Goal: Check status: Check status

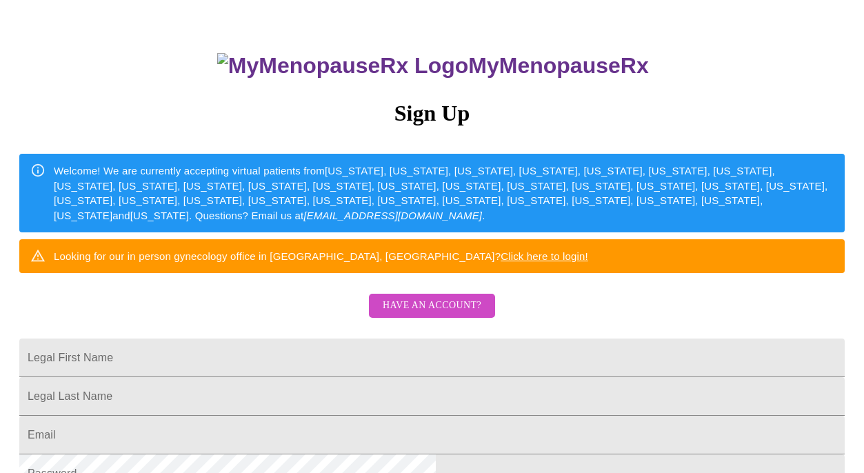
scroll to position [82, 0]
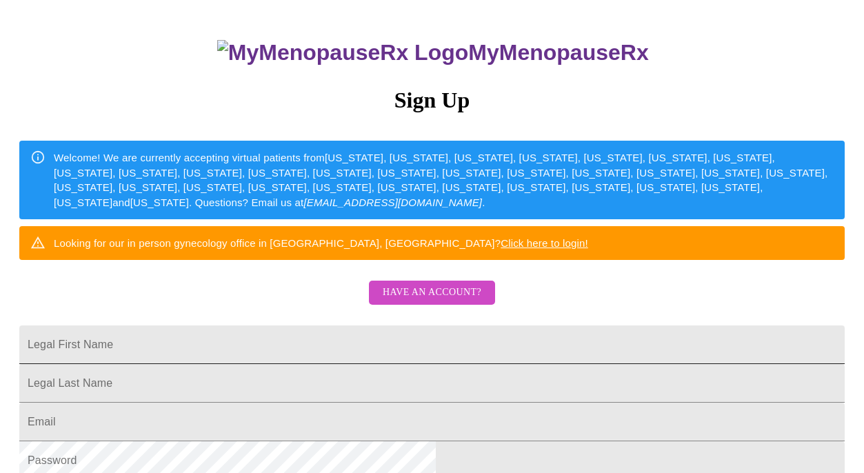
click at [411, 364] on input "Legal First Name" at bounding box center [431, 344] width 825 height 39
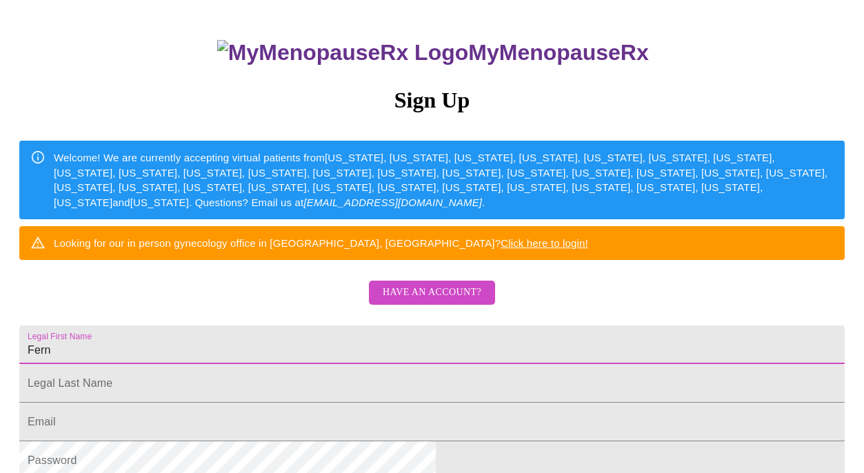
type input "Fern"
click at [424, 301] on span "Have an account?" at bounding box center [432, 292] width 99 height 17
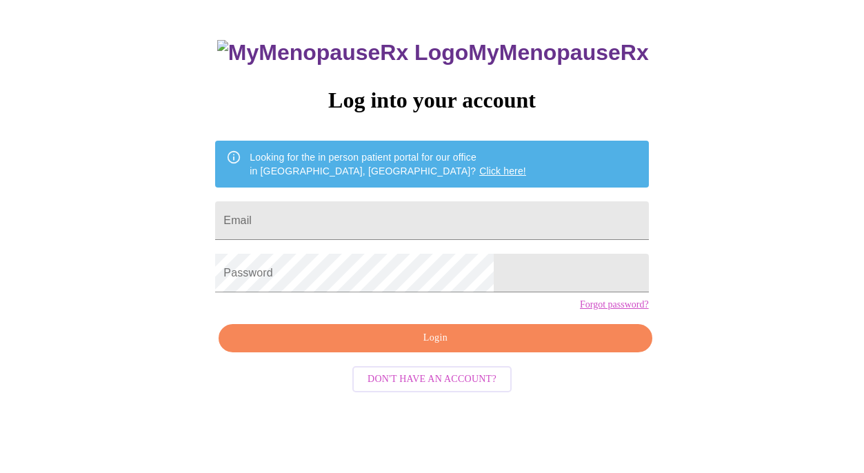
scroll to position [30, 0]
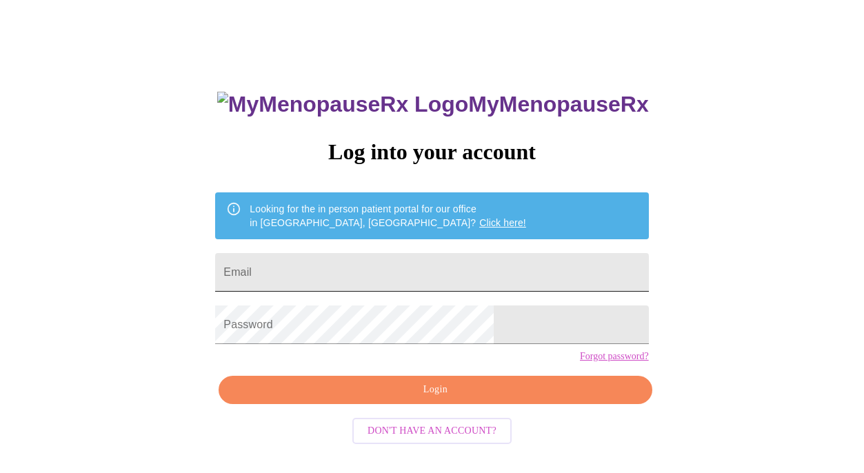
click at [369, 271] on input "Email" at bounding box center [431, 272] width 433 height 39
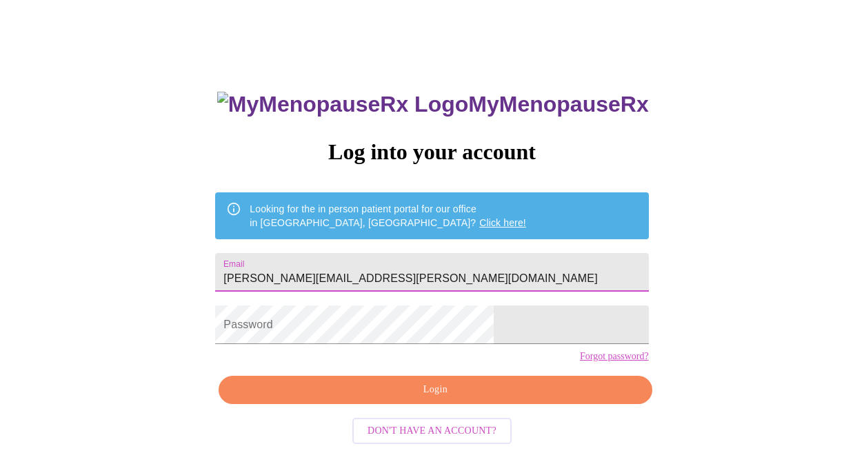
type input "brandy.fernow@gmail.com"
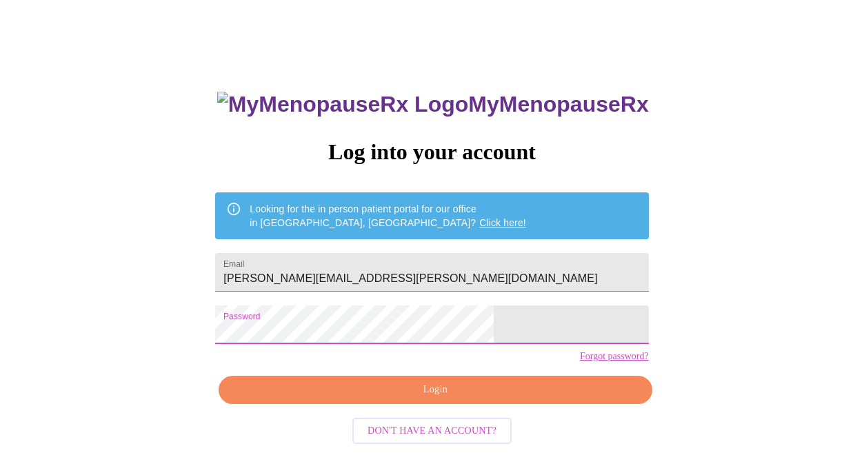
click at [352, 399] on span "Login" at bounding box center [434, 389] width 401 height 17
click at [319, 399] on span "Login" at bounding box center [434, 389] width 401 height 17
click at [280, 336] on div "MyMenopauseRx Log into your account Looking for the in person patient portal fo…" at bounding box center [431, 306] width 461 height 473
click at [253, 336] on div "MyMenopauseRx Log into your account Looking for the in person patient portal fo…" at bounding box center [432, 258] width 853 height 567
click at [366, 434] on center "Don't have an account?" at bounding box center [431, 431] width 433 height 41
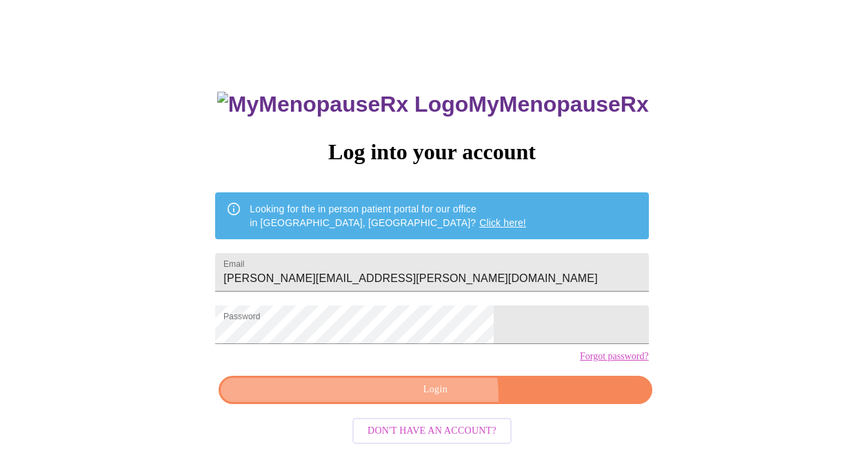
click at [361, 404] on button "Login" at bounding box center [435, 390] width 433 height 28
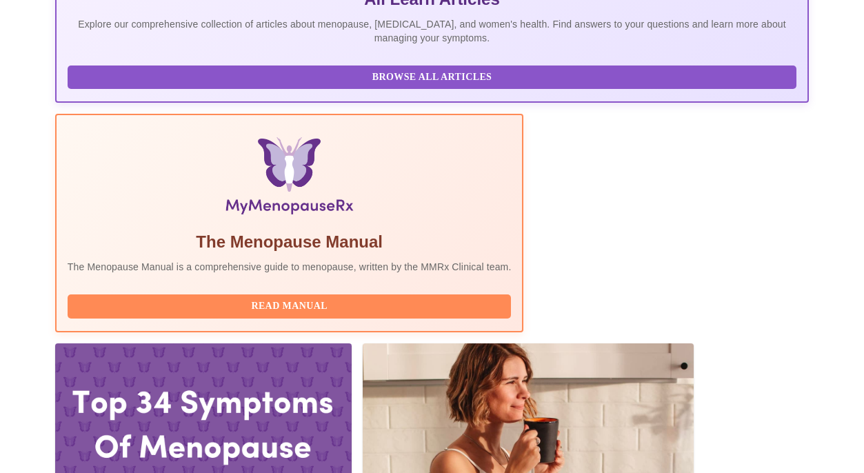
scroll to position [348, 0]
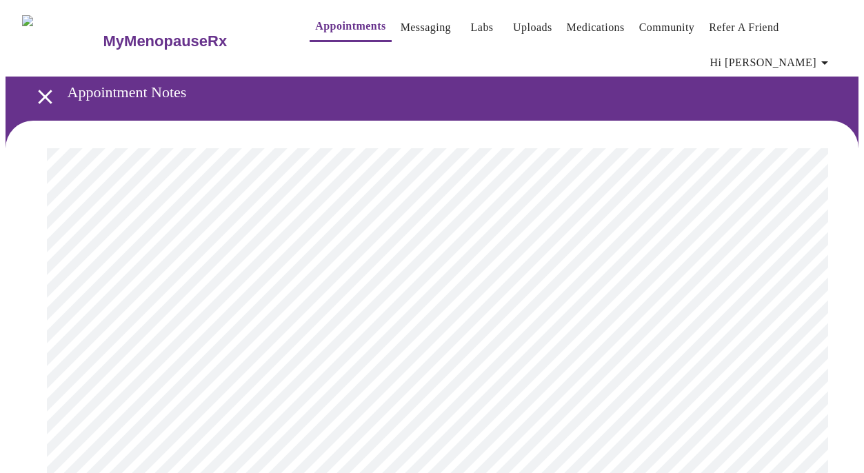
scroll to position [27, 0]
